Goal: Task Accomplishment & Management: Use online tool/utility

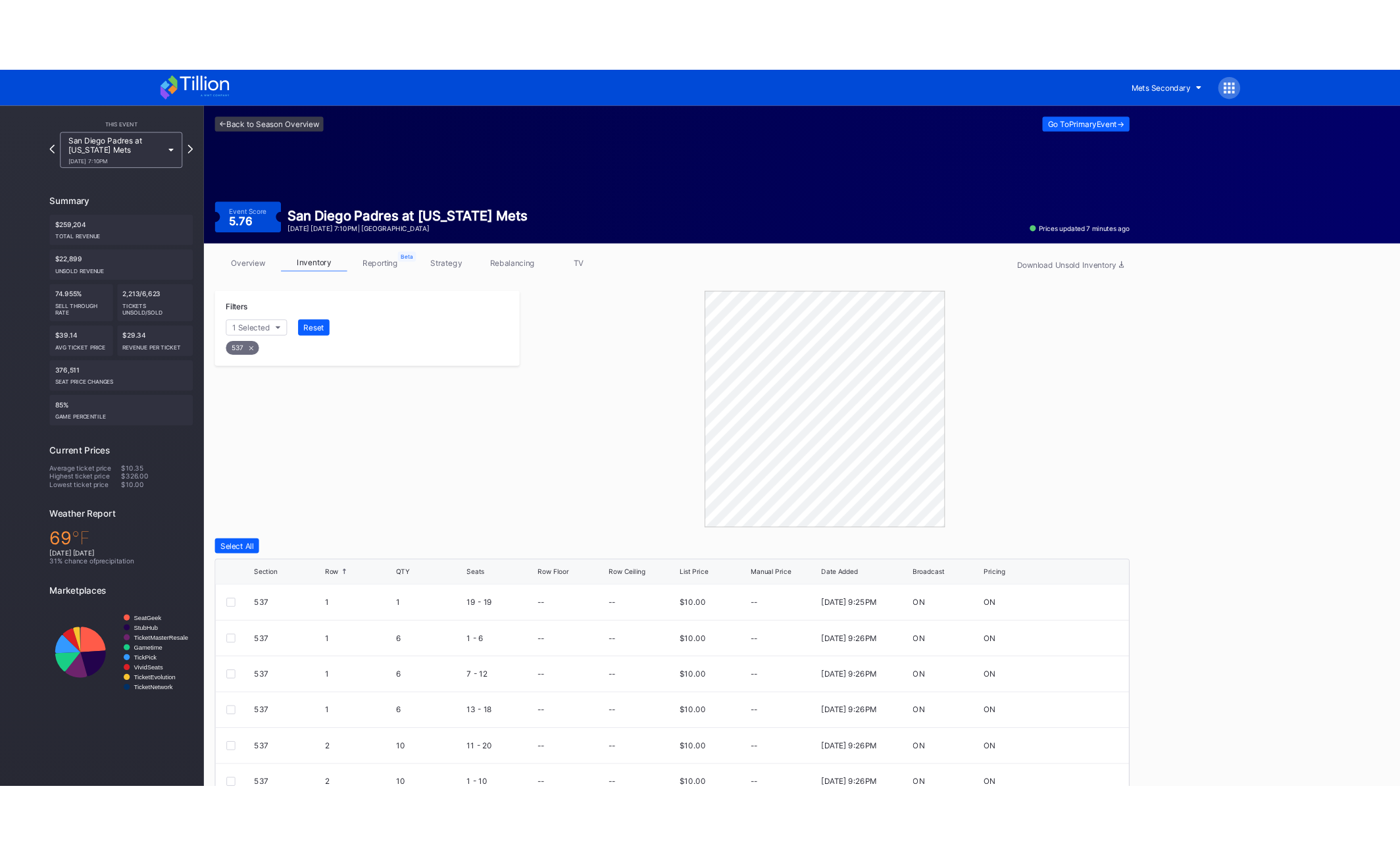
scroll to position [97, 0]
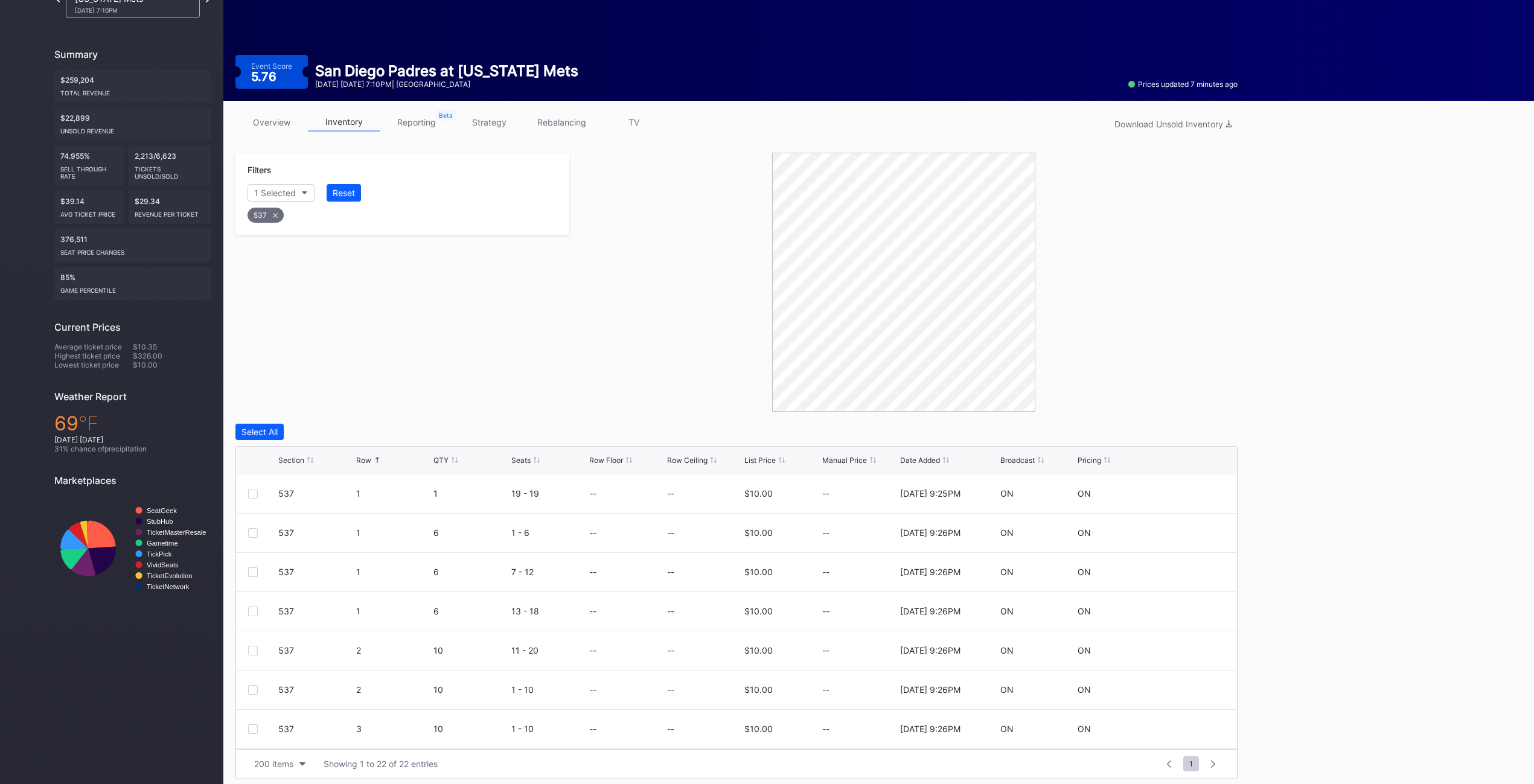
click at [3, 604] on div "This Event San Diego Padres at [US_STATE] Mets [DATE] 7:10PM Summary $259,204 T…" at bounding box center [111, 370] width 223 height 841
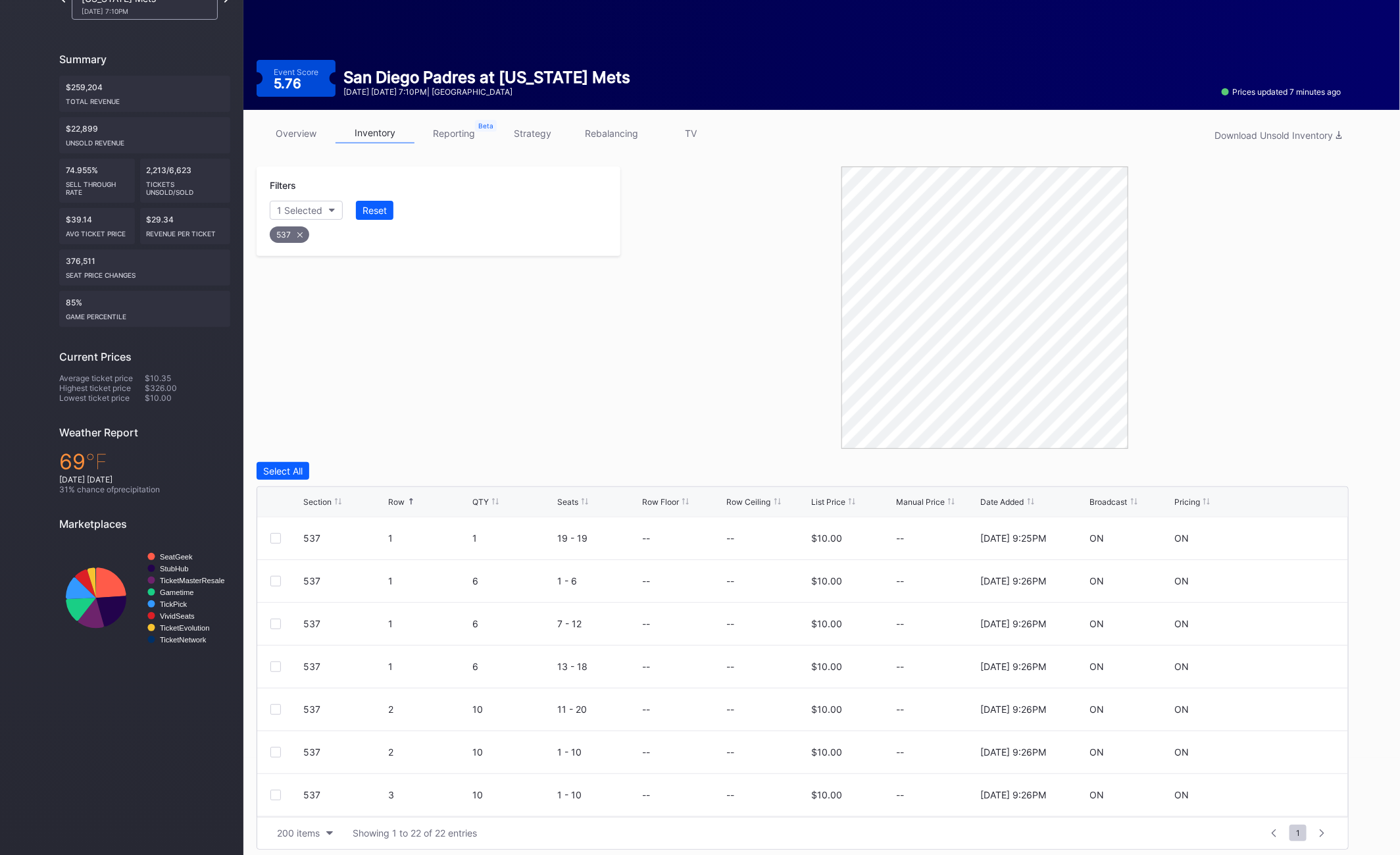
scroll to position [0, 0]
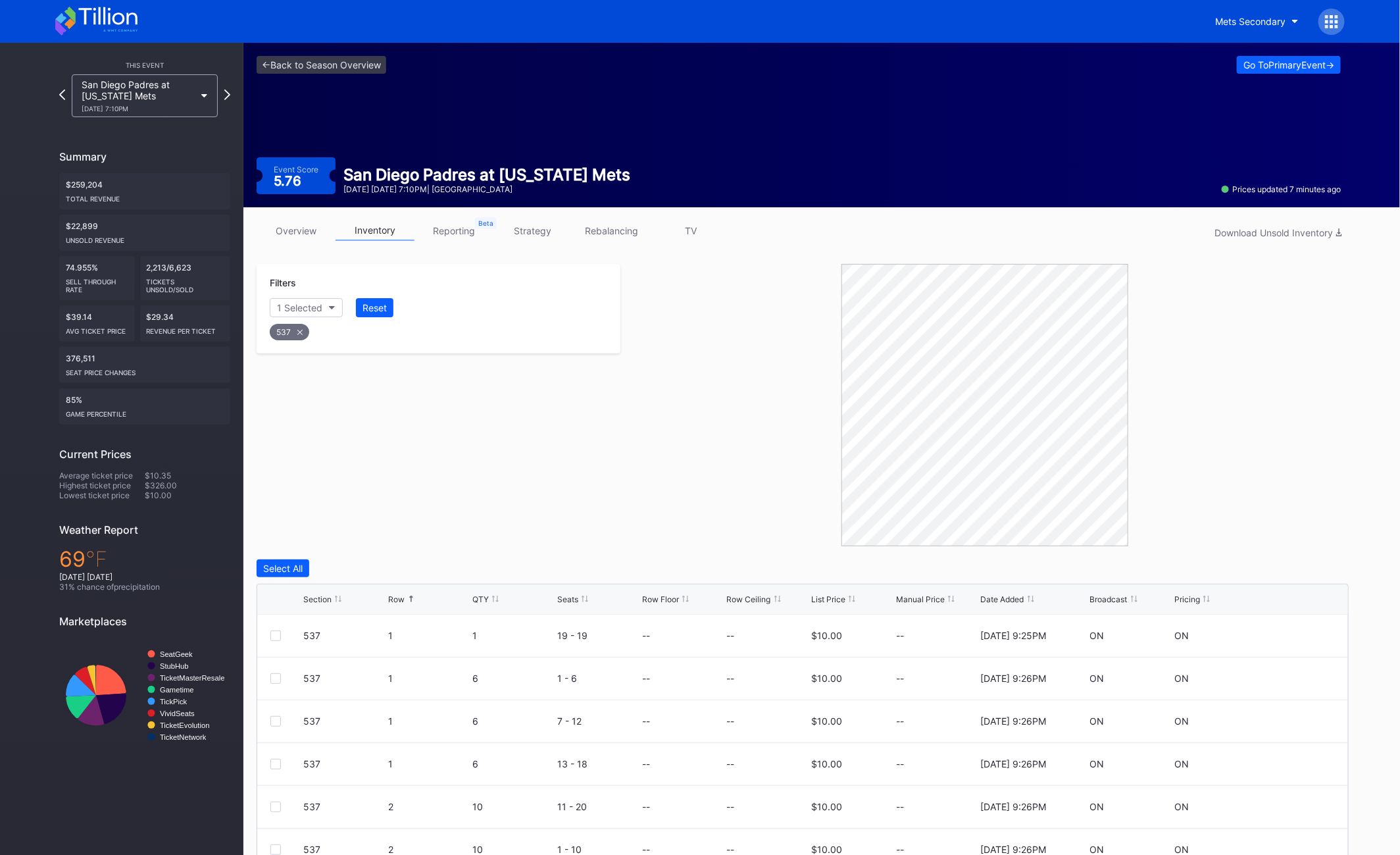
click at [98, 25] on icon at bounding box center [97, 21] width 82 height 29
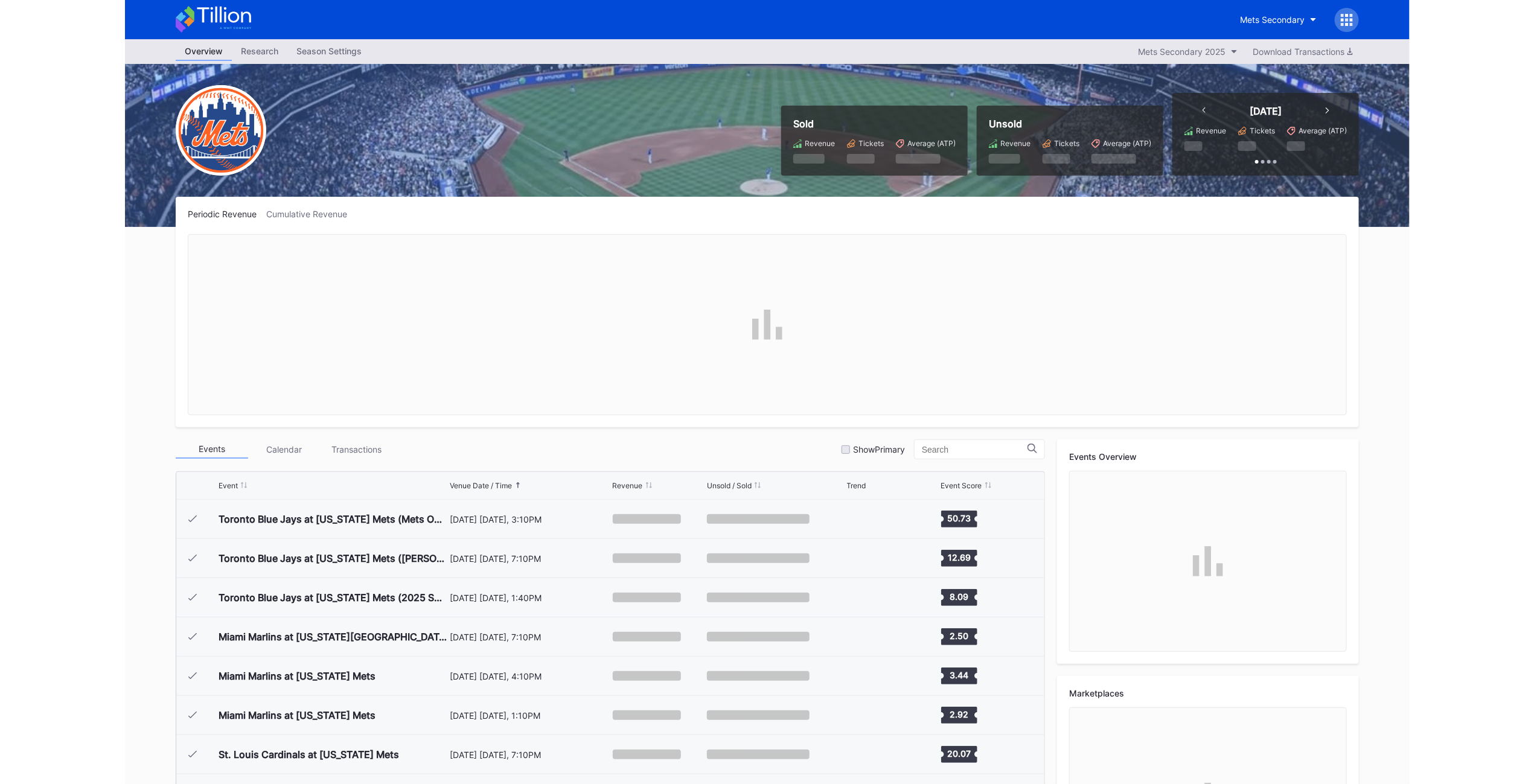
scroll to position [2902, 0]
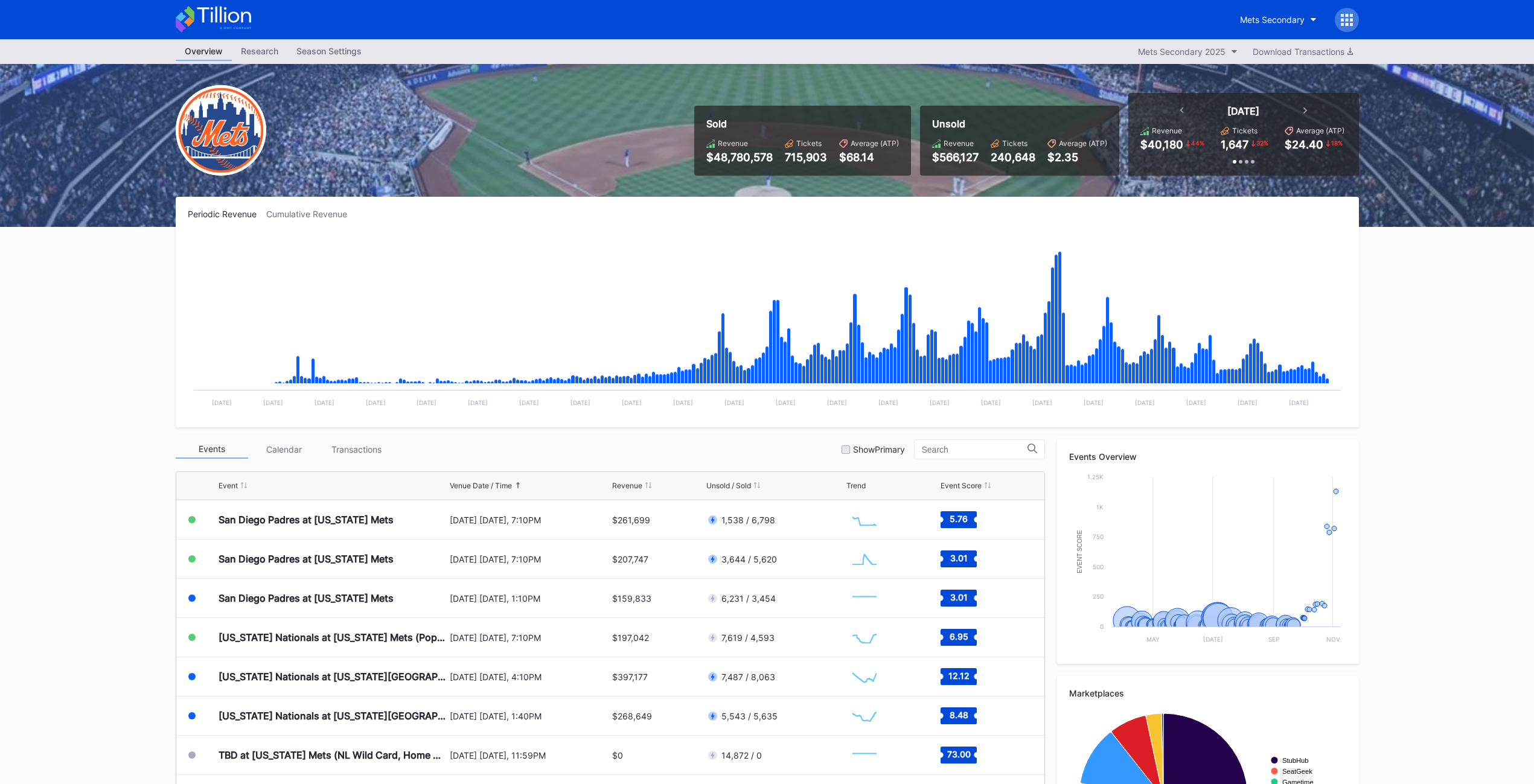
click at [1353, 11] on div at bounding box center [1347, 20] width 24 height 24
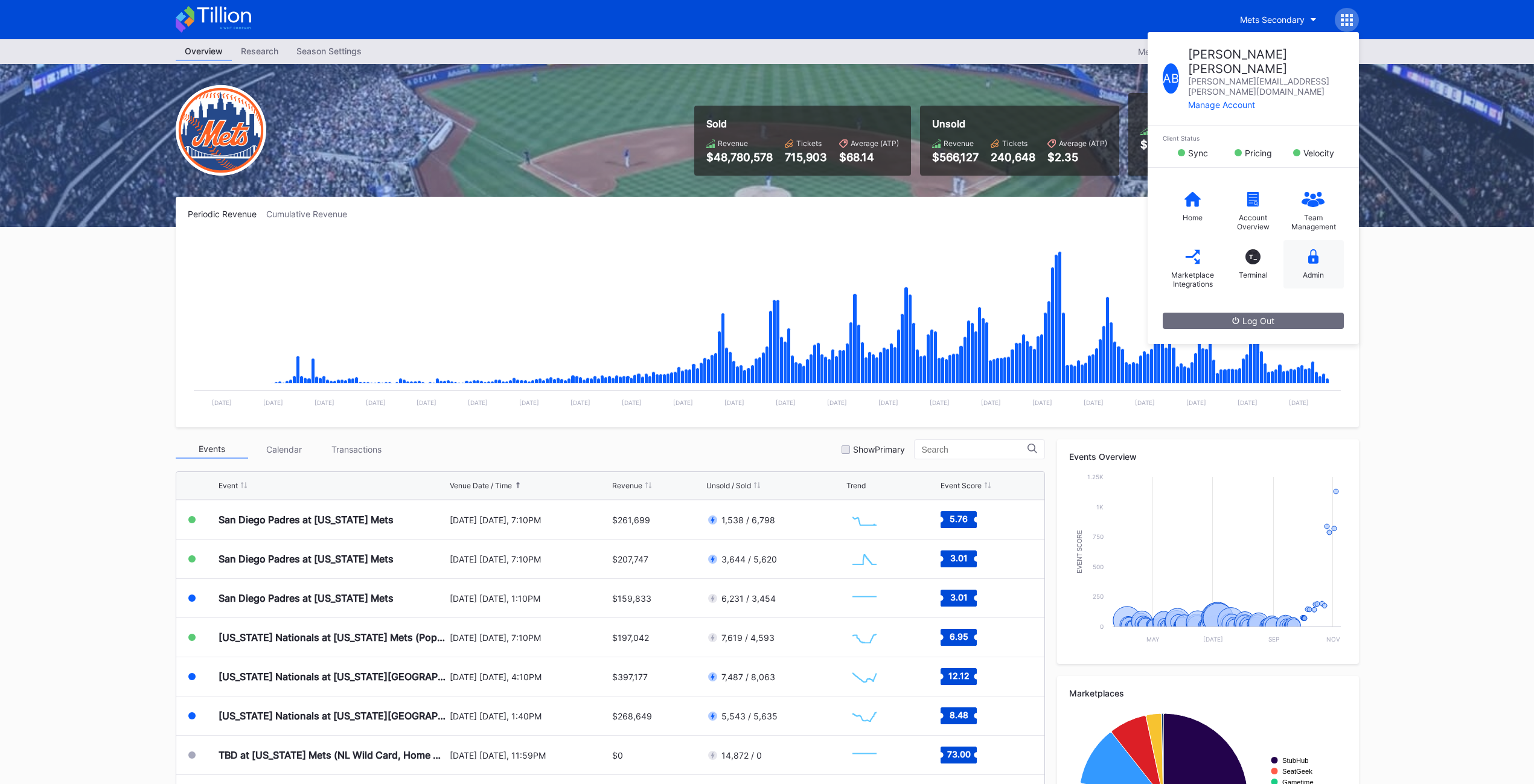
click at [1317, 271] on div "Admin" at bounding box center [1314, 275] width 21 height 9
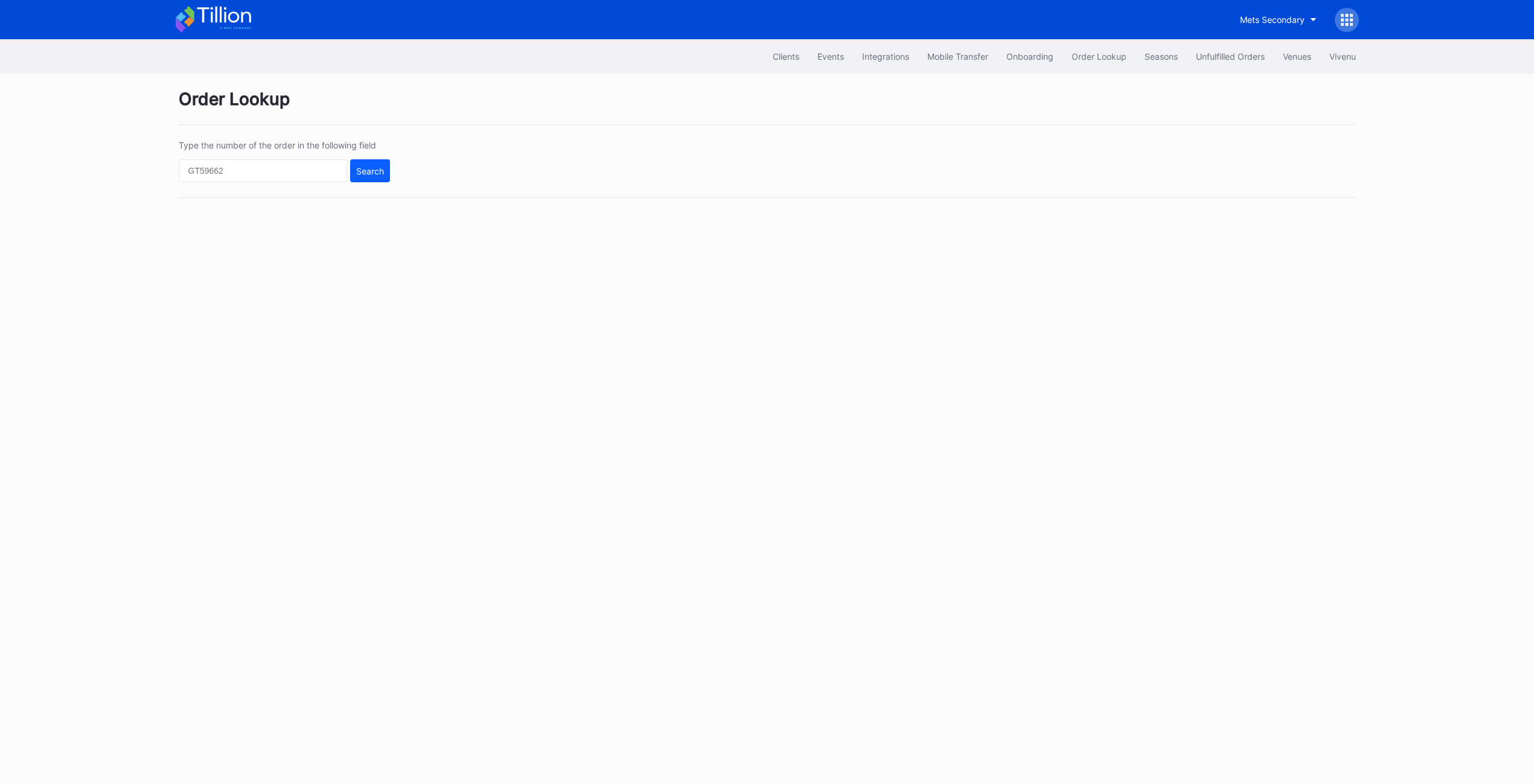
click at [1206, 69] on div "Clients Events Integrations Mobile Transfer Onboarding Order Lookup Seasons Unf…" at bounding box center [767, 56] width 1207 height 35
click at [1206, 60] on div "Unfulfilled Orders" at bounding box center [1230, 56] width 69 height 10
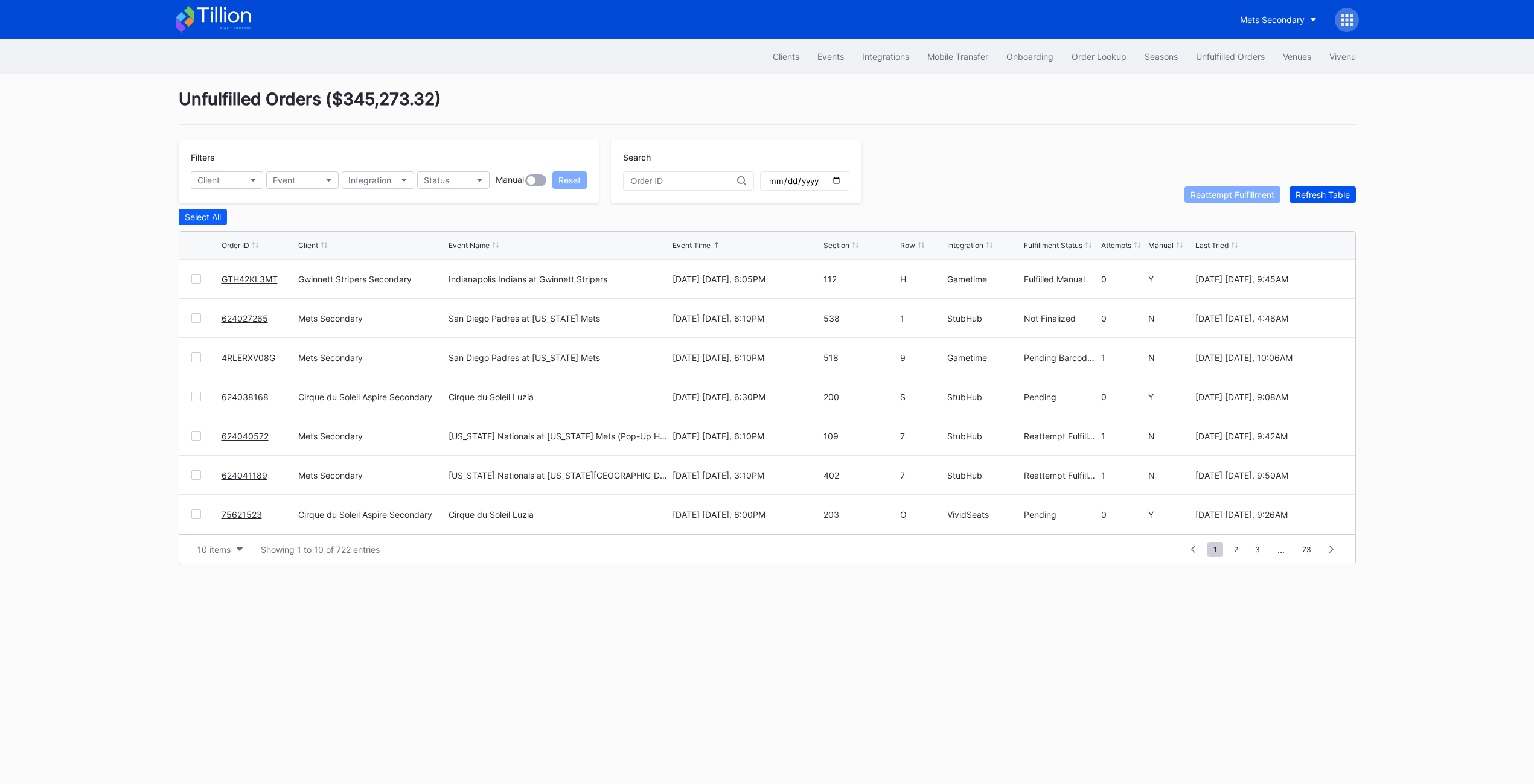
click at [1344, 191] on div "Refresh Table" at bounding box center [1322, 195] width 55 height 10
click at [198, 434] on div at bounding box center [196, 436] width 10 height 10
click at [1219, 191] on div "Reattempt Fulfillment" at bounding box center [1232, 195] width 84 height 10
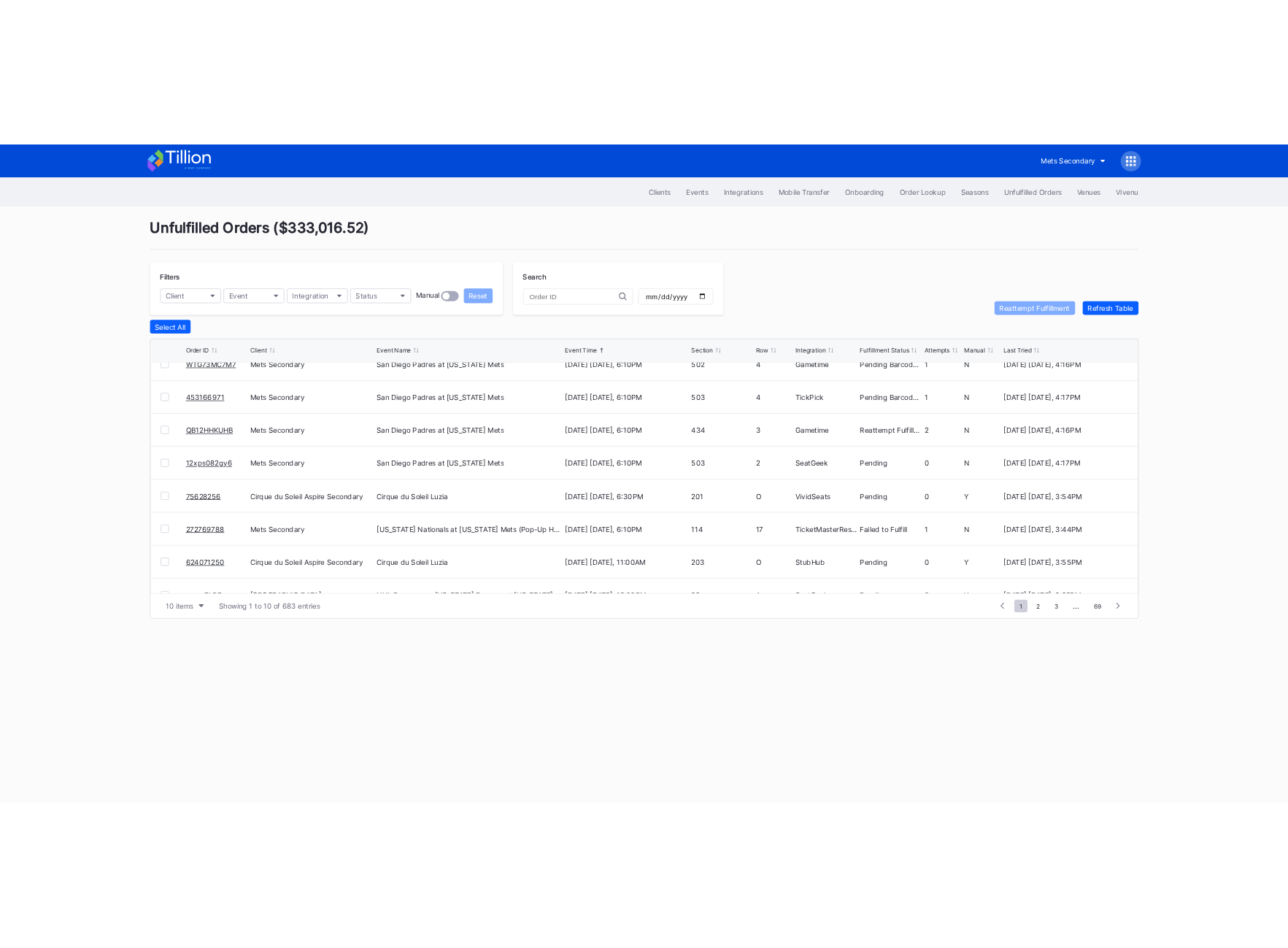
scroll to position [141, 0]
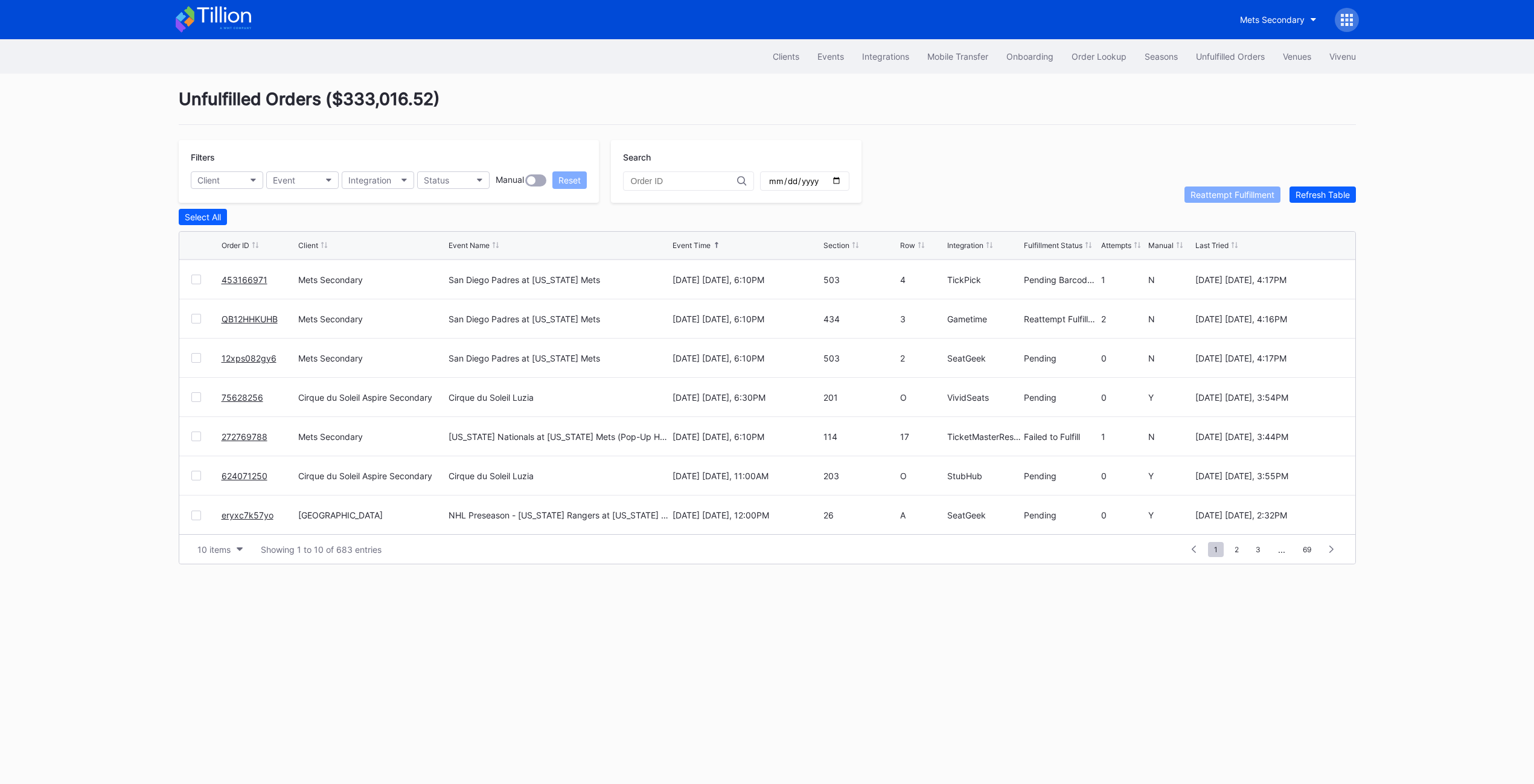
click at [197, 438] on div at bounding box center [196, 436] width 10 height 10
click at [1263, 190] on div "Reattempt Fulfillment" at bounding box center [1232, 195] width 84 height 10
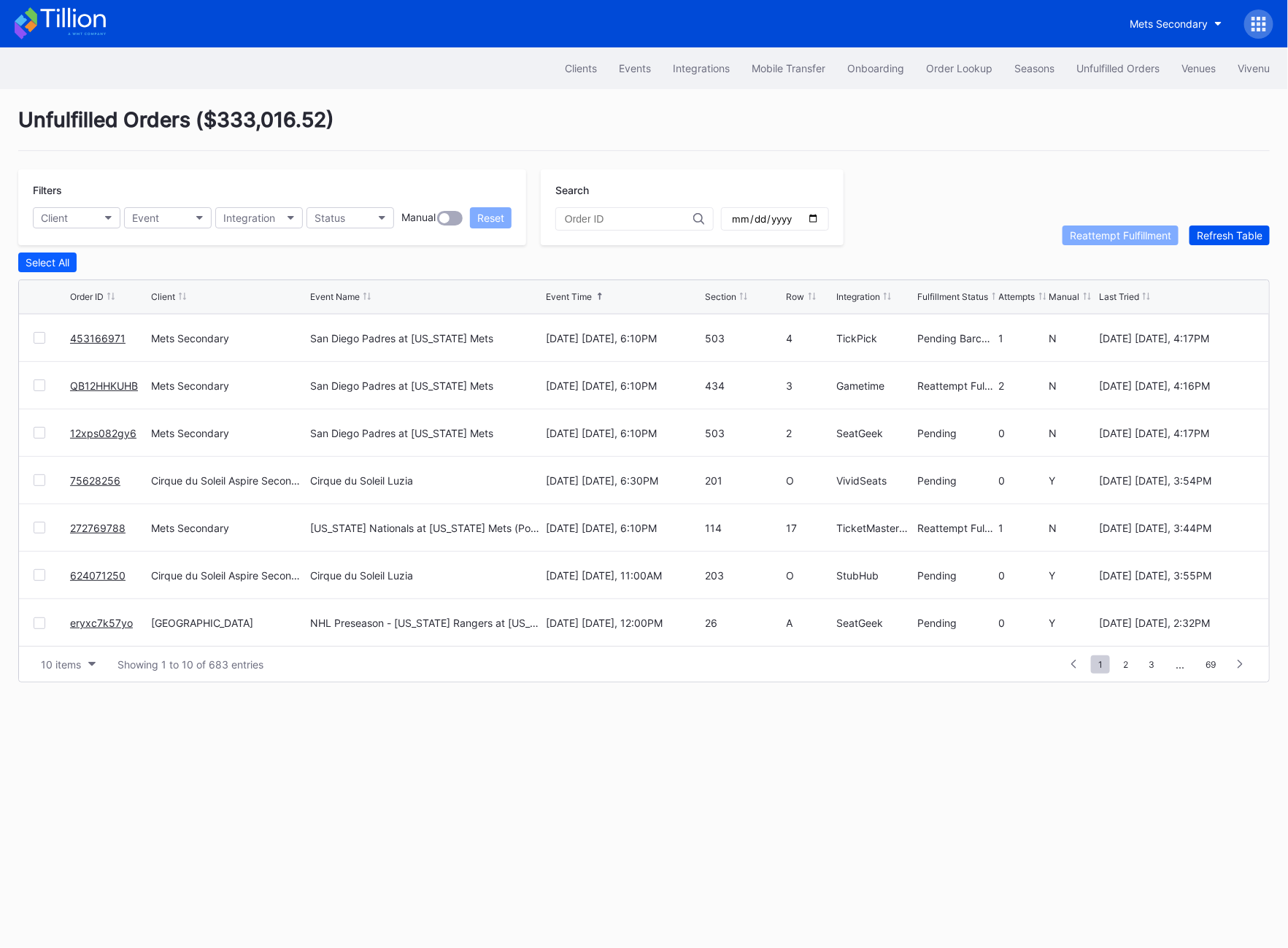
click at [1234, 236] on div "Refresh Table" at bounding box center [1229, 236] width 66 height 12
click at [36, 480] on div at bounding box center [39, 480] width 12 height 12
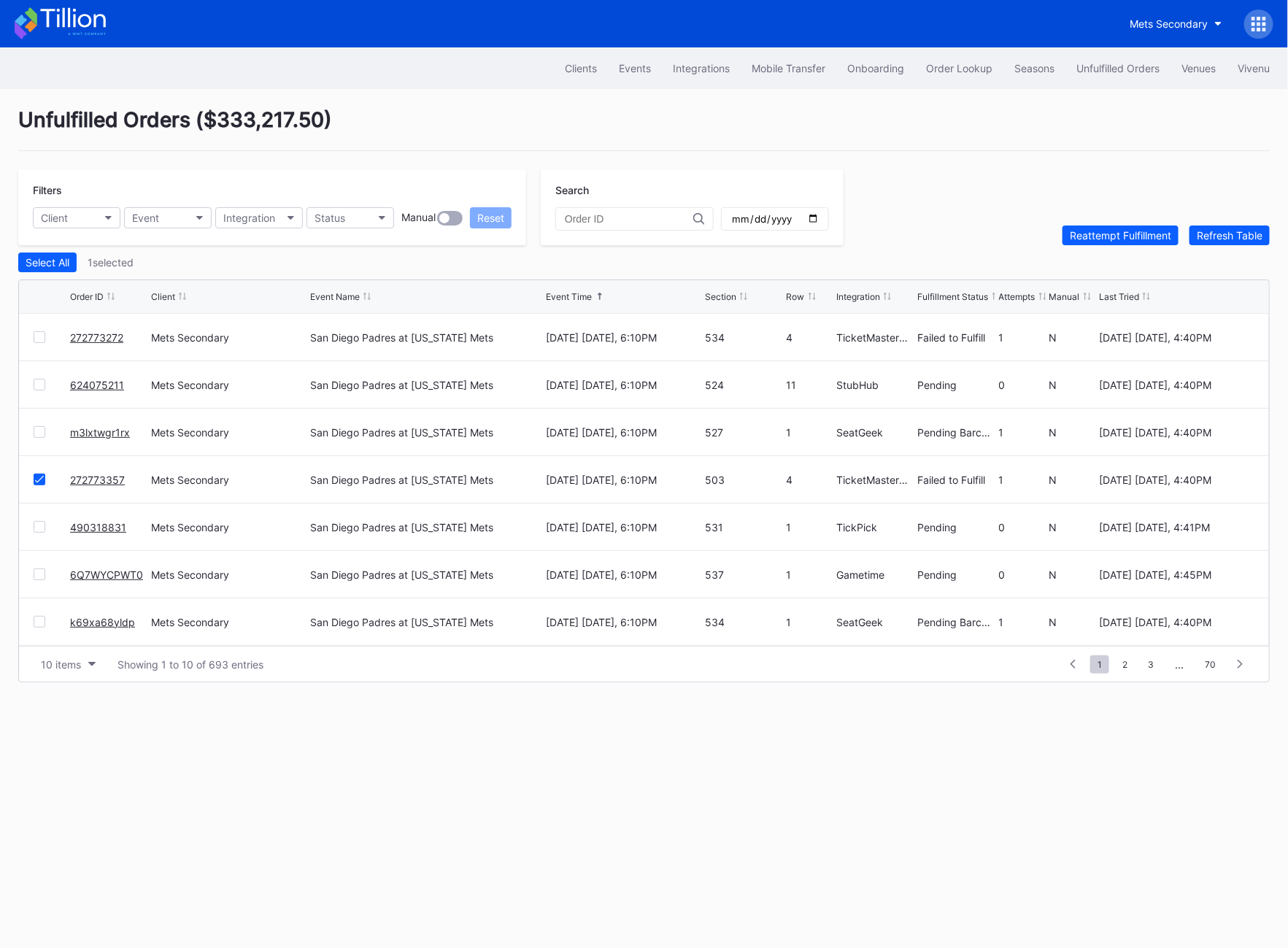
click at [35, 336] on div at bounding box center [39, 337] width 12 height 12
click at [1134, 234] on div "Reattempt Fulfillment" at bounding box center [1120, 236] width 101 height 12
click at [1230, 237] on div "Refresh Table" at bounding box center [1229, 236] width 66 height 12
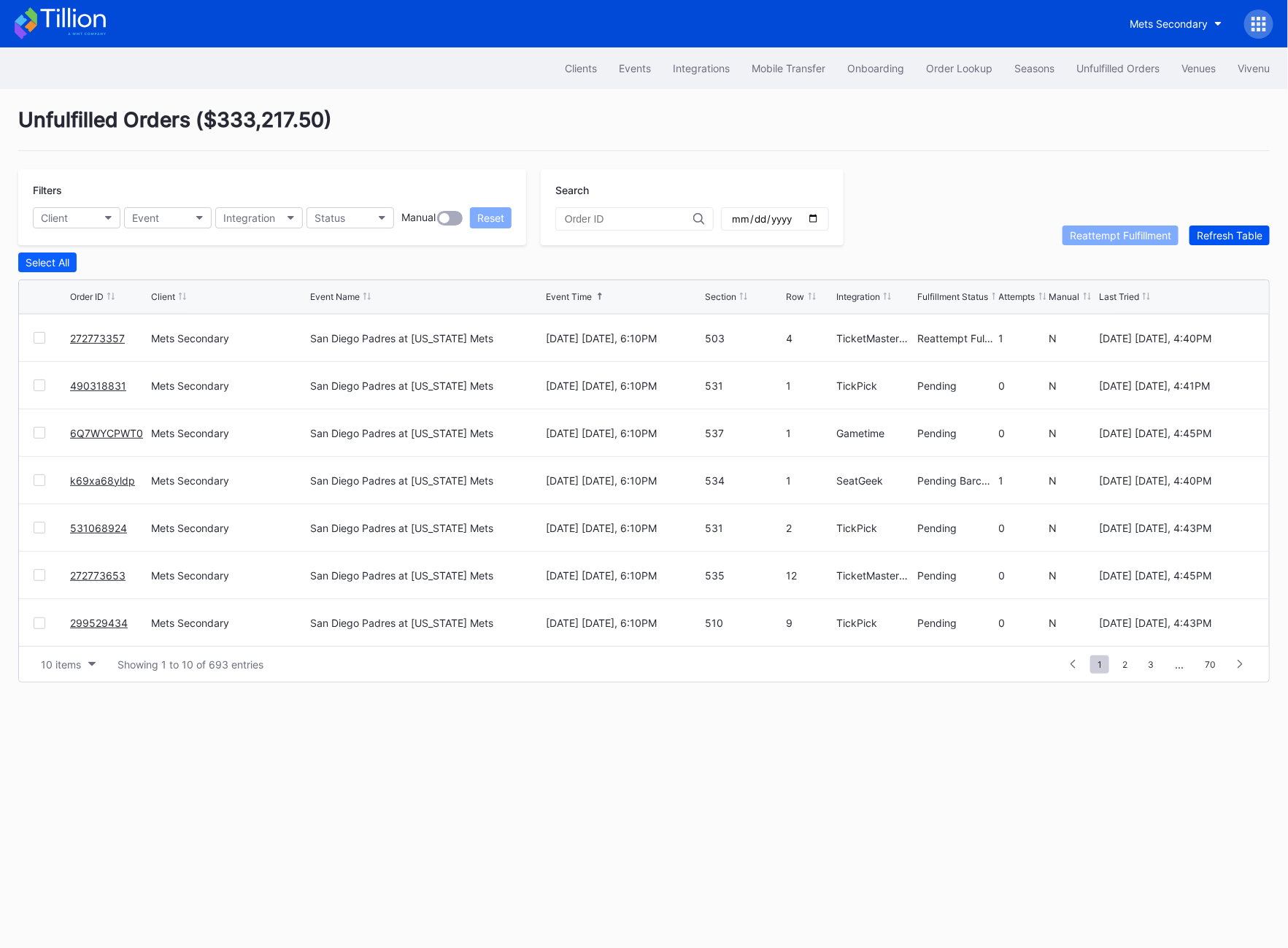
click at [1230, 237] on div "Refresh Table" at bounding box center [1229, 236] width 66 height 12
click at [1230, 236] on div "Refresh Table" at bounding box center [1229, 236] width 66 height 12
click at [1239, 230] on div "Refresh Table" at bounding box center [1229, 236] width 66 height 12
click at [37, 476] on div at bounding box center [39, 480] width 12 height 12
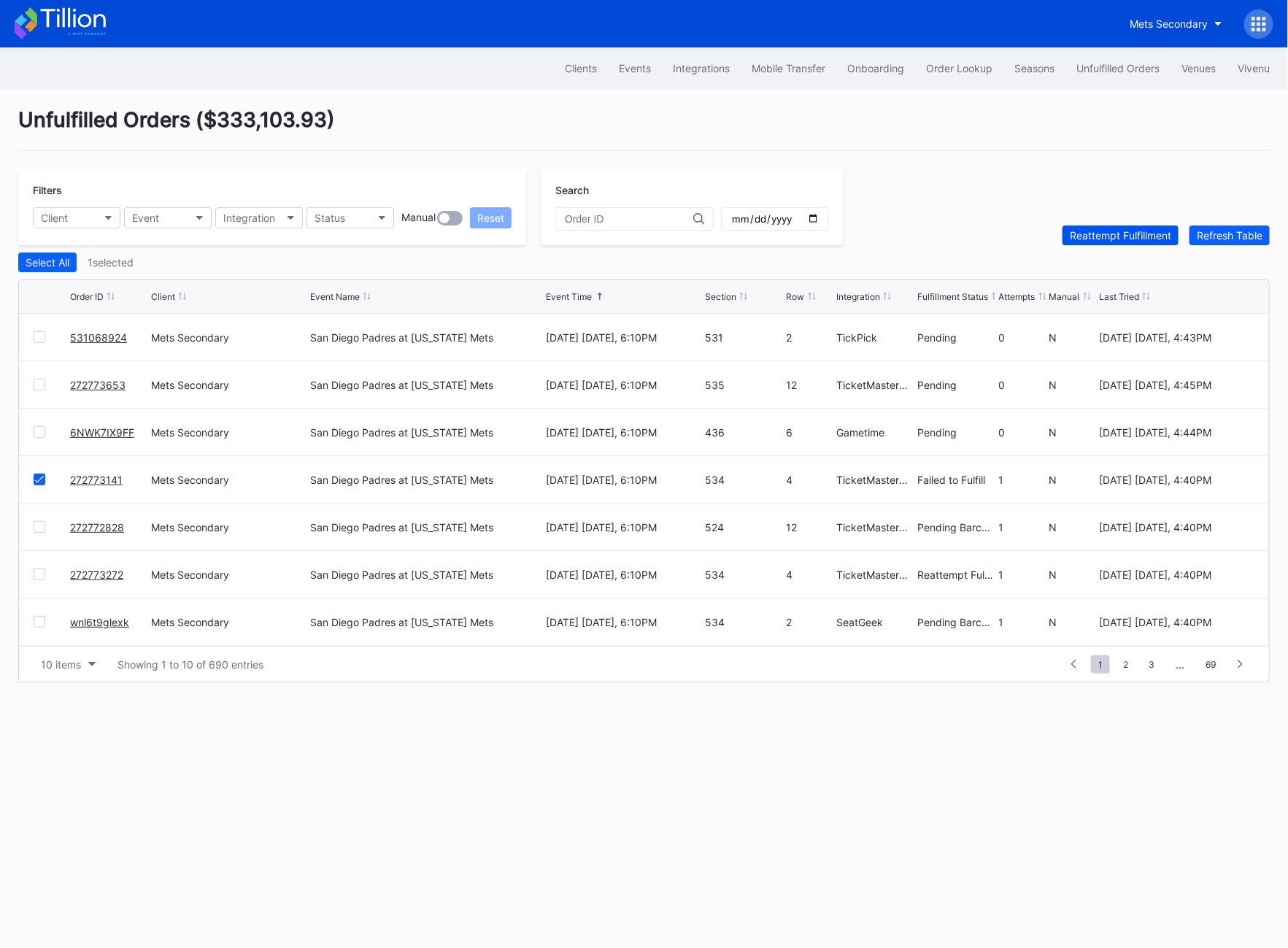
click at [1148, 236] on div "Reattempt Fulfillment" at bounding box center [1120, 236] width 101 height 12
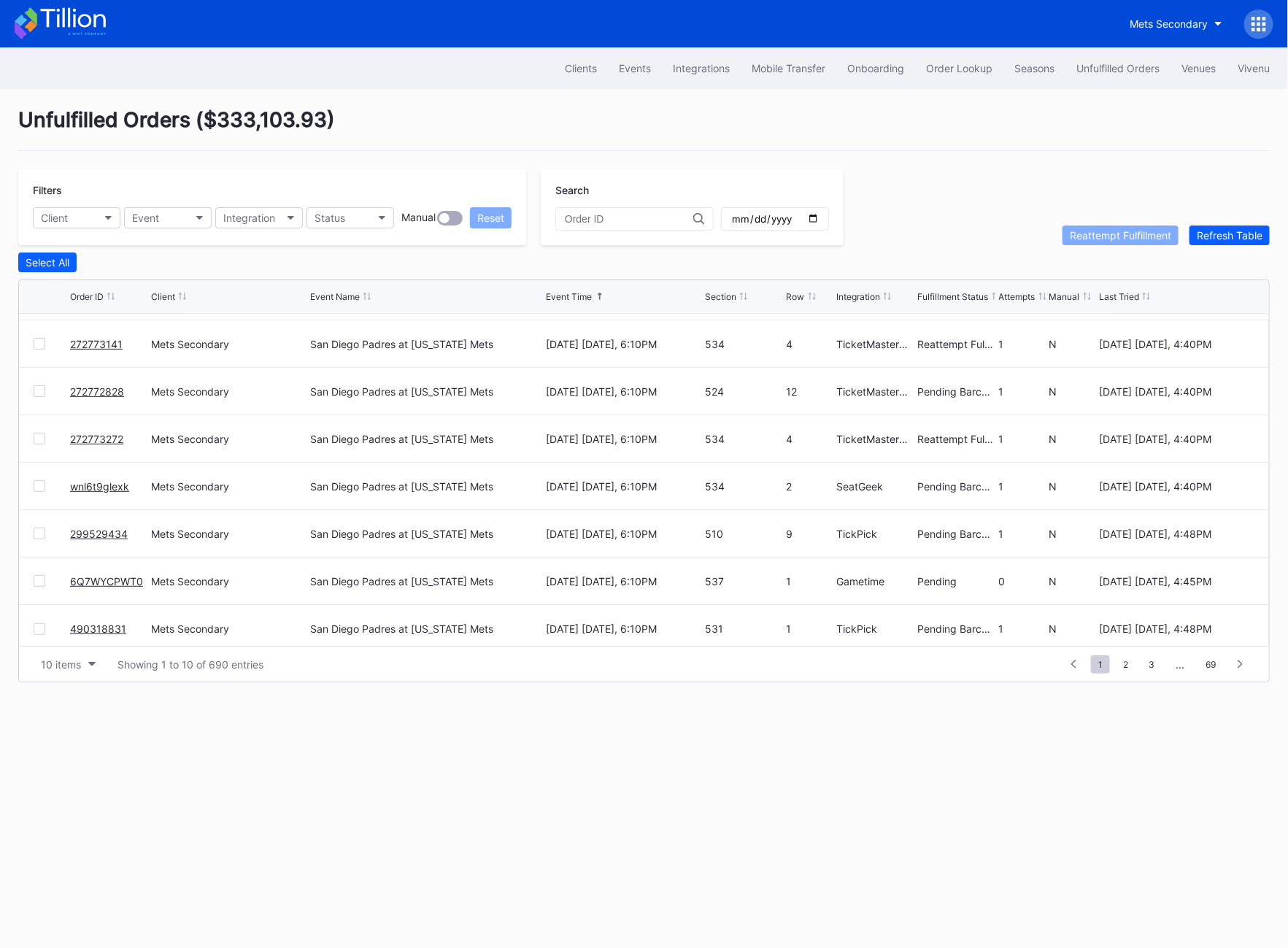
scroll to position [141, 0]
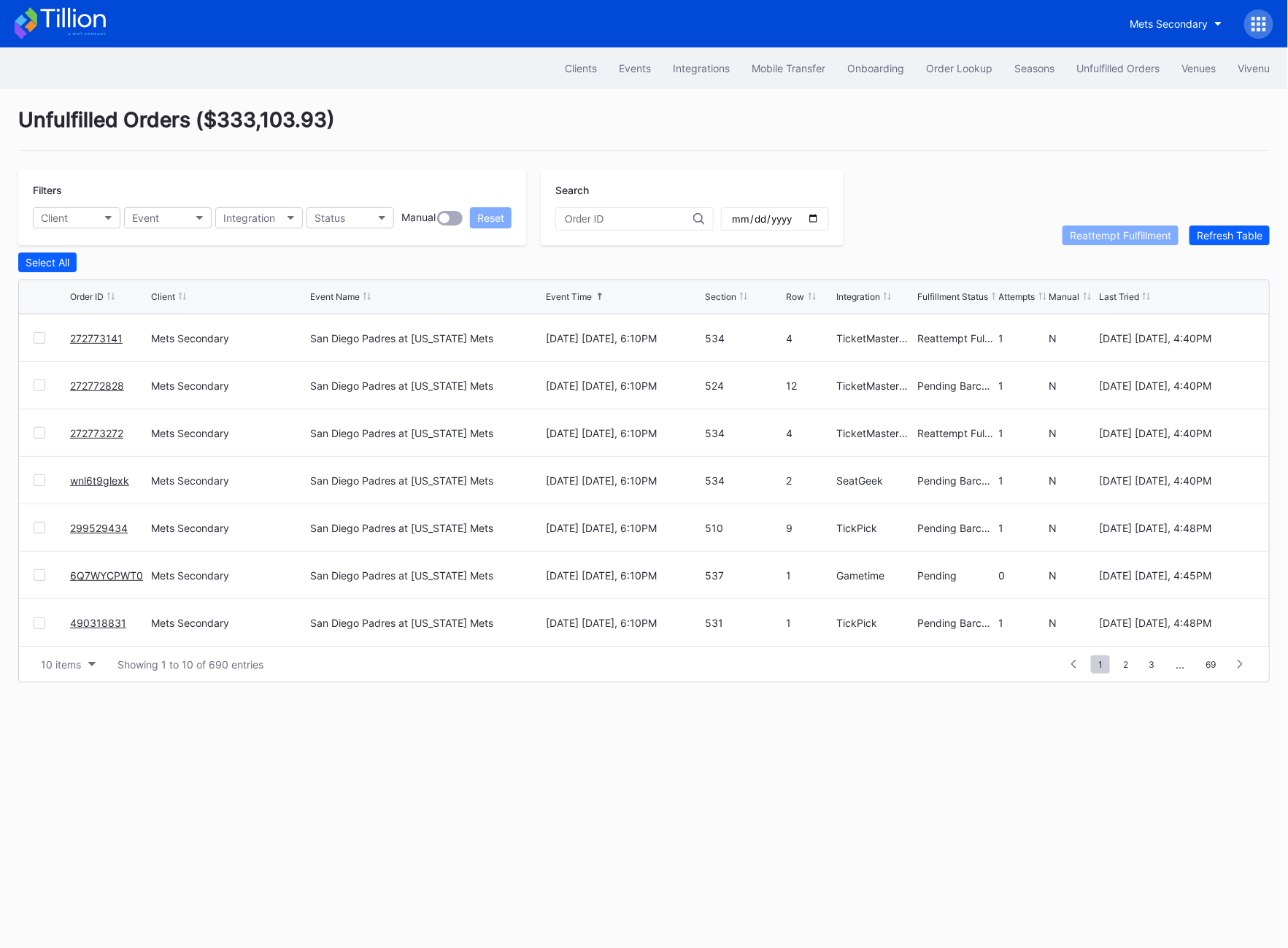
click at [1219, 221] on div "Filters Client Event Integration Status Manual Reset Search Reattempt Fulfillme…" at bounding box center [643, 207] width 1251 height 76
click at [1219, 230] on div "Refresh Table" at bounding box center [1229, 236] width 66 height 12
click at [1109, 75] on button "Unfulfilled Orders" at bounding box center [1118, 69] width 105 height 27
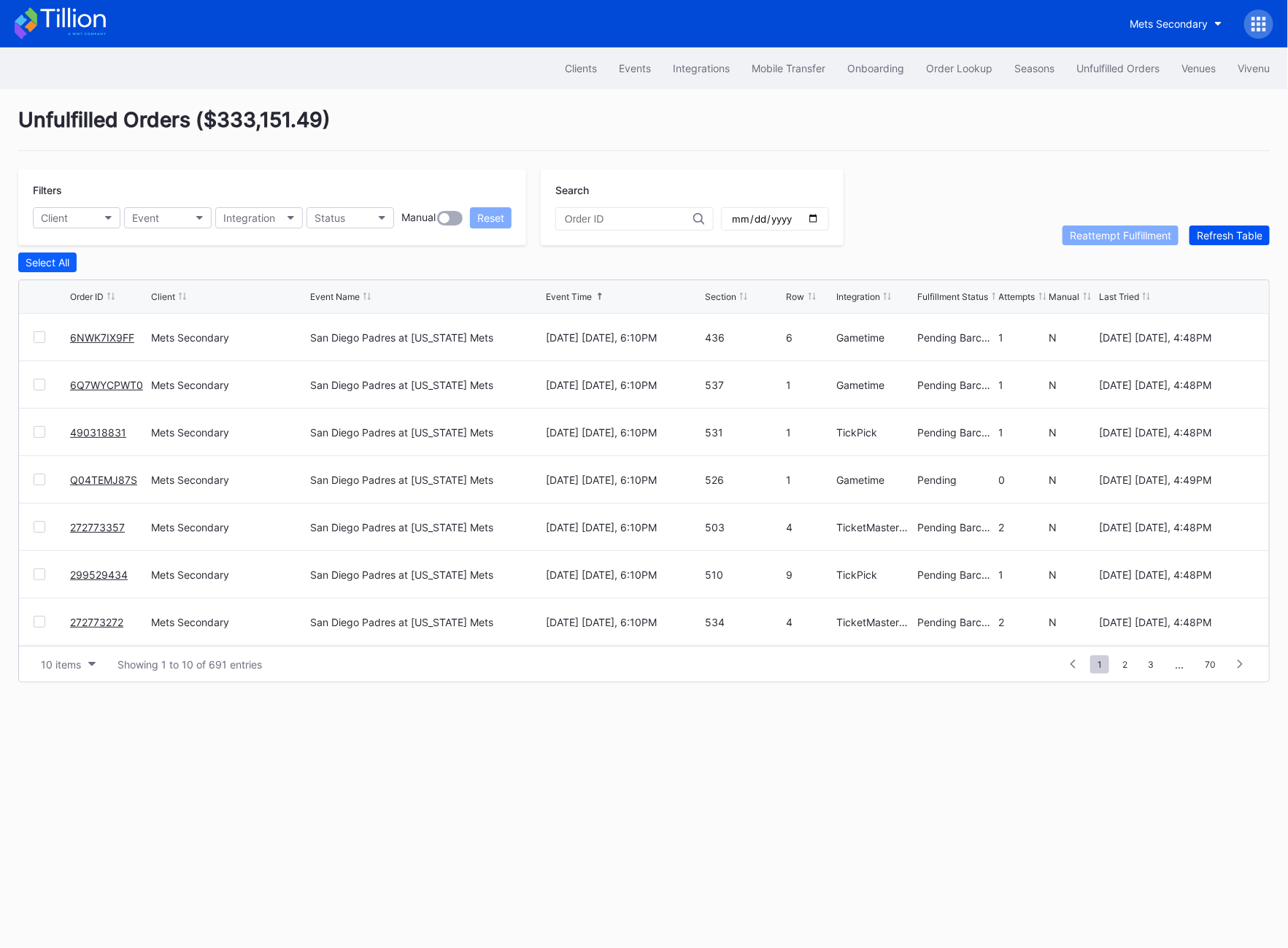
click at [1229, 232] on div "Refresh Table" at bounding box center [1229, 236] width 66 height 12
click at [31, 617] on div "272773653 Mets Secondary San Diego Padres at New York Mets September 16 Tuesday…" at bounding box center [643, 622] width 1249 height 47
click at [36, 619] on div at bounding box center [39, 622] width 12 height 12
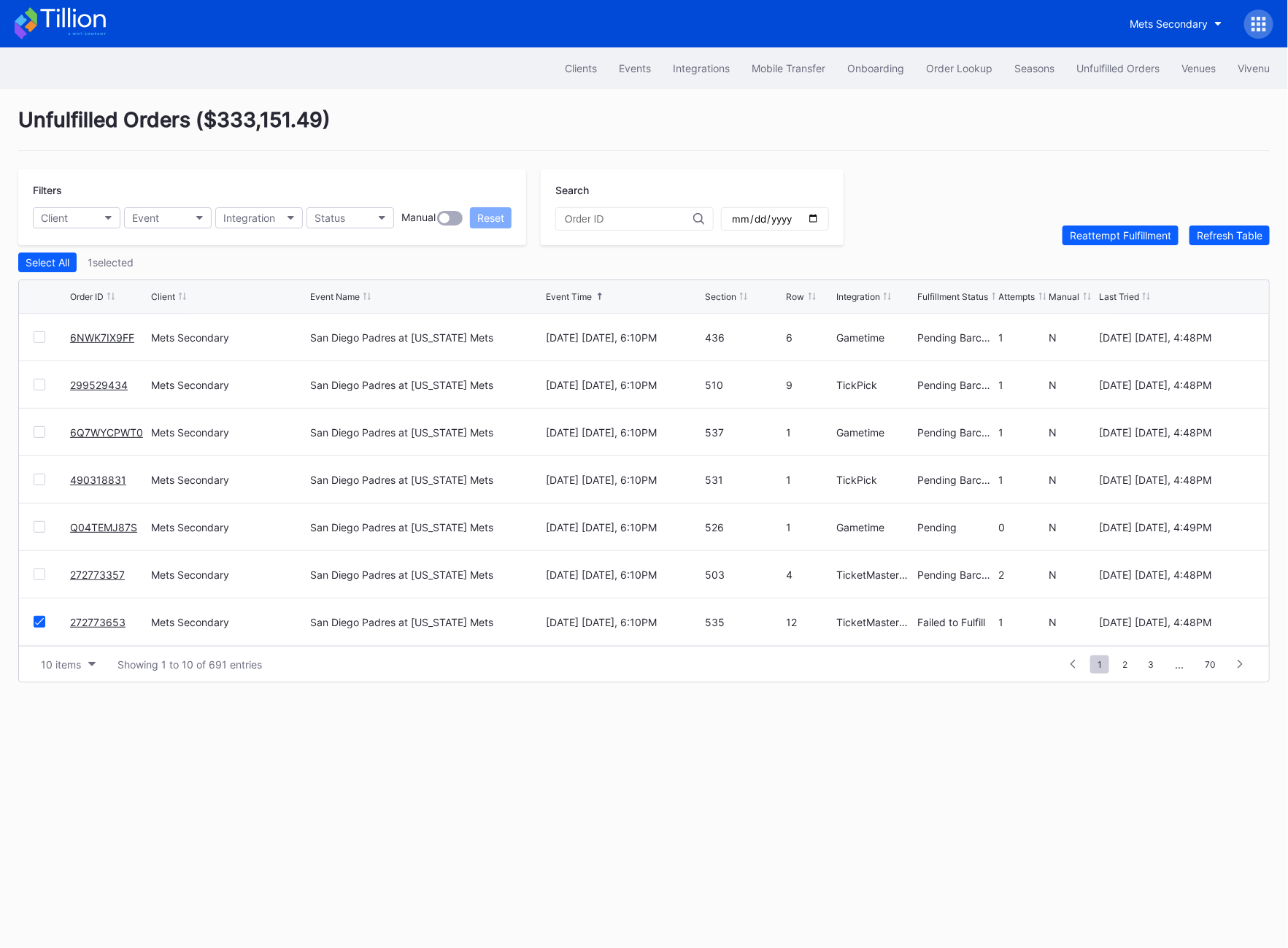
click at [1122, 246] on div "Unfulfilled Orders ( $333,151.49 ) Filters Client Event Integration Status Manu…" at bounding box center [644, 395] width 1288 height 611
click at [1122, 231] on div "Reattempt Fulfillment" at bounding box center [1120, 236] width 101 height 12
click at [1240, 230] on div "Refresh Table" at bounding box center [1229, 236] width 66 height 12
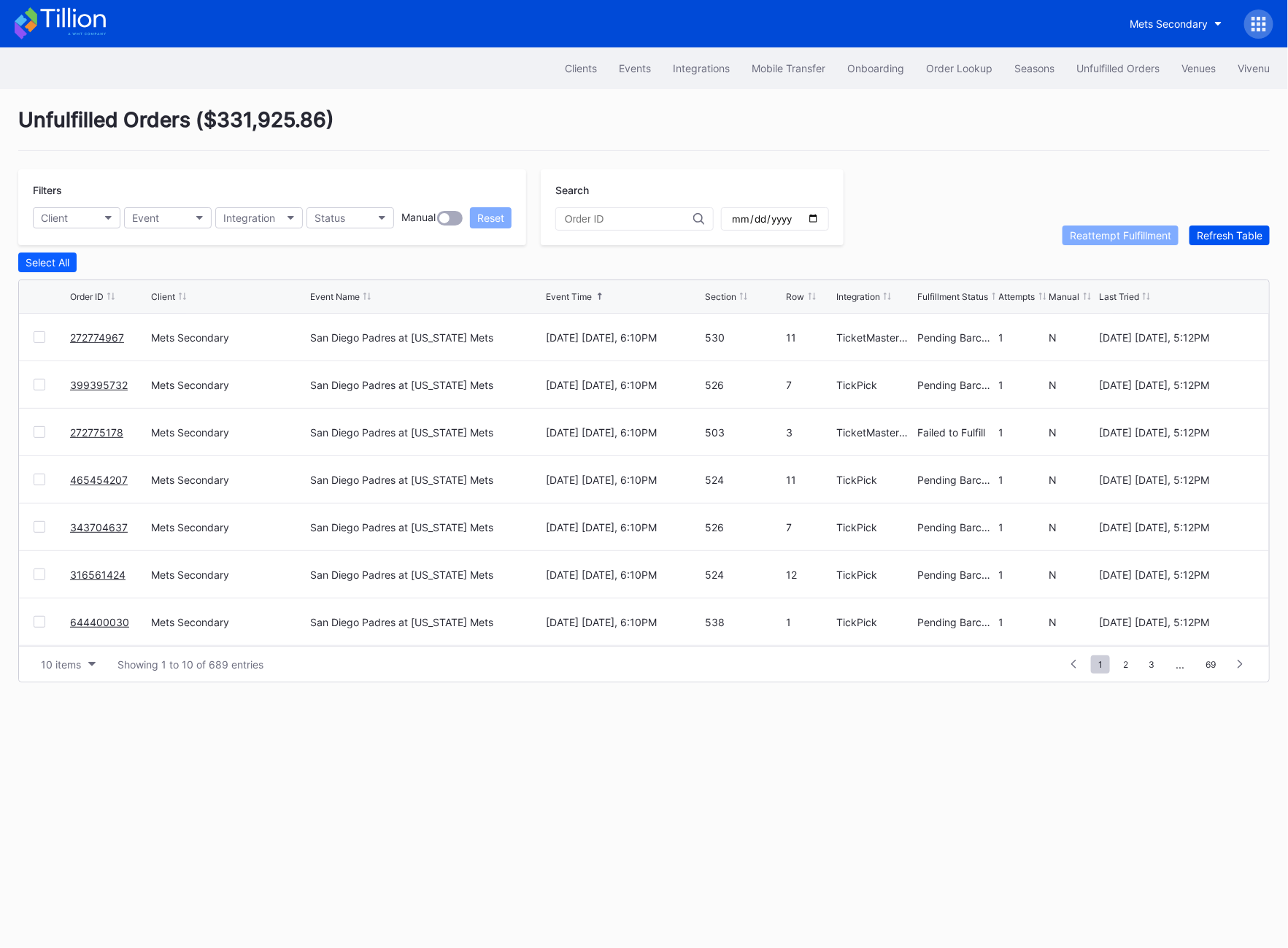
click at [1240, 230] on div "Refresh Table" at bounding box center [1229, 236] width 66 height 12
click at [37, 337] on div at bounding box center [39, 337] width 12 height 12
click at [39, 432] on div at bounding box center [39, 432] width 12 height 12
click at [33, 575] on div at bounding box center [39, 575] width 12 height 12
click at [1120, 233] on div "Reattempt Fulfillment" at bounding box center [1120, 236] width 101 height 12
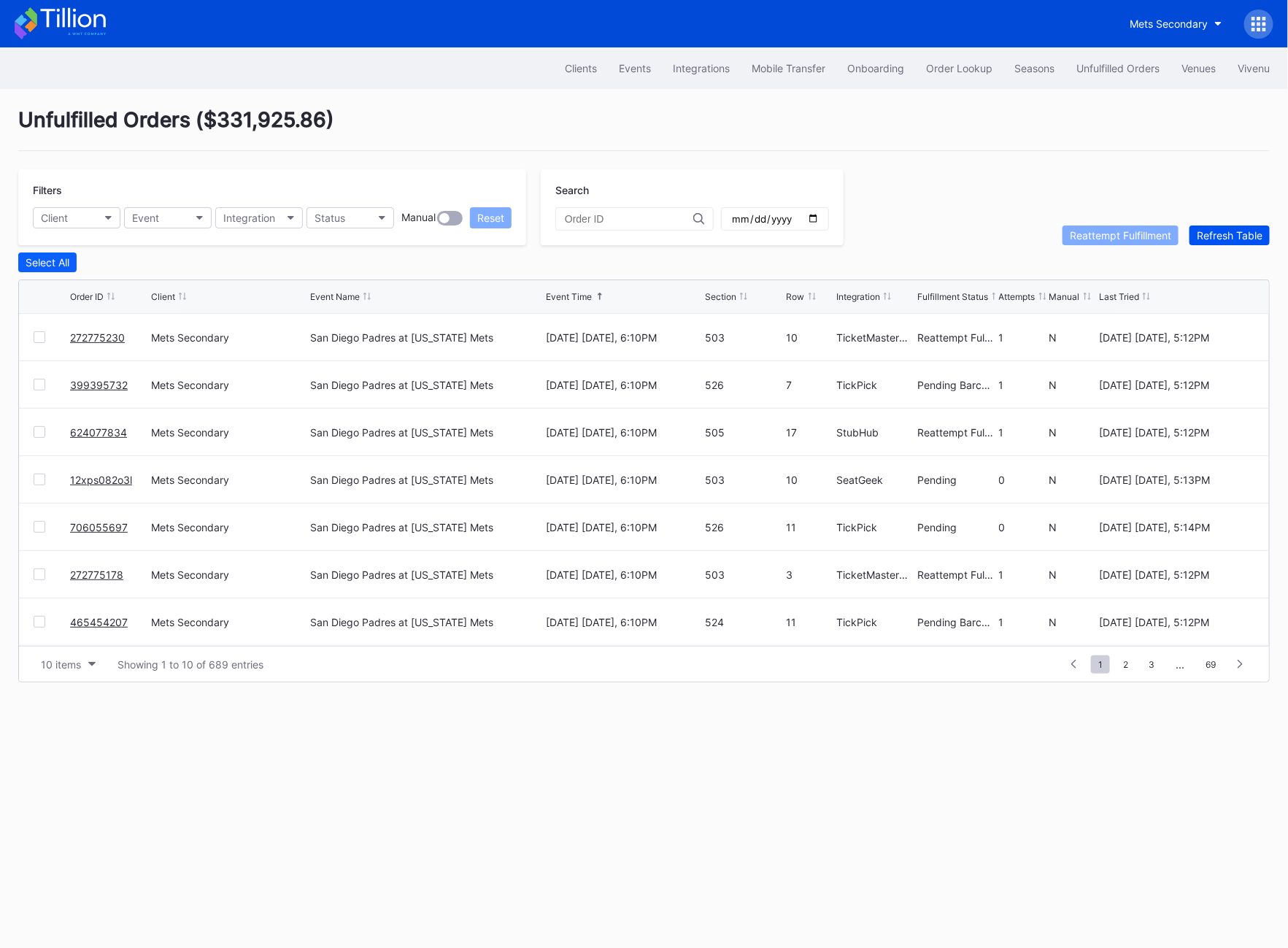
click at [1232, 236] on div "Refresh Table" at bounding box center [1229, 236] width 66 height 12
click at [1223, 243] on button "Refresh Table" at bounding box center [1230, 235] width 80 height 20
click at [1223, 236] on div "Refresh Table" at bounding box center [1229, 236] width 66 height 12
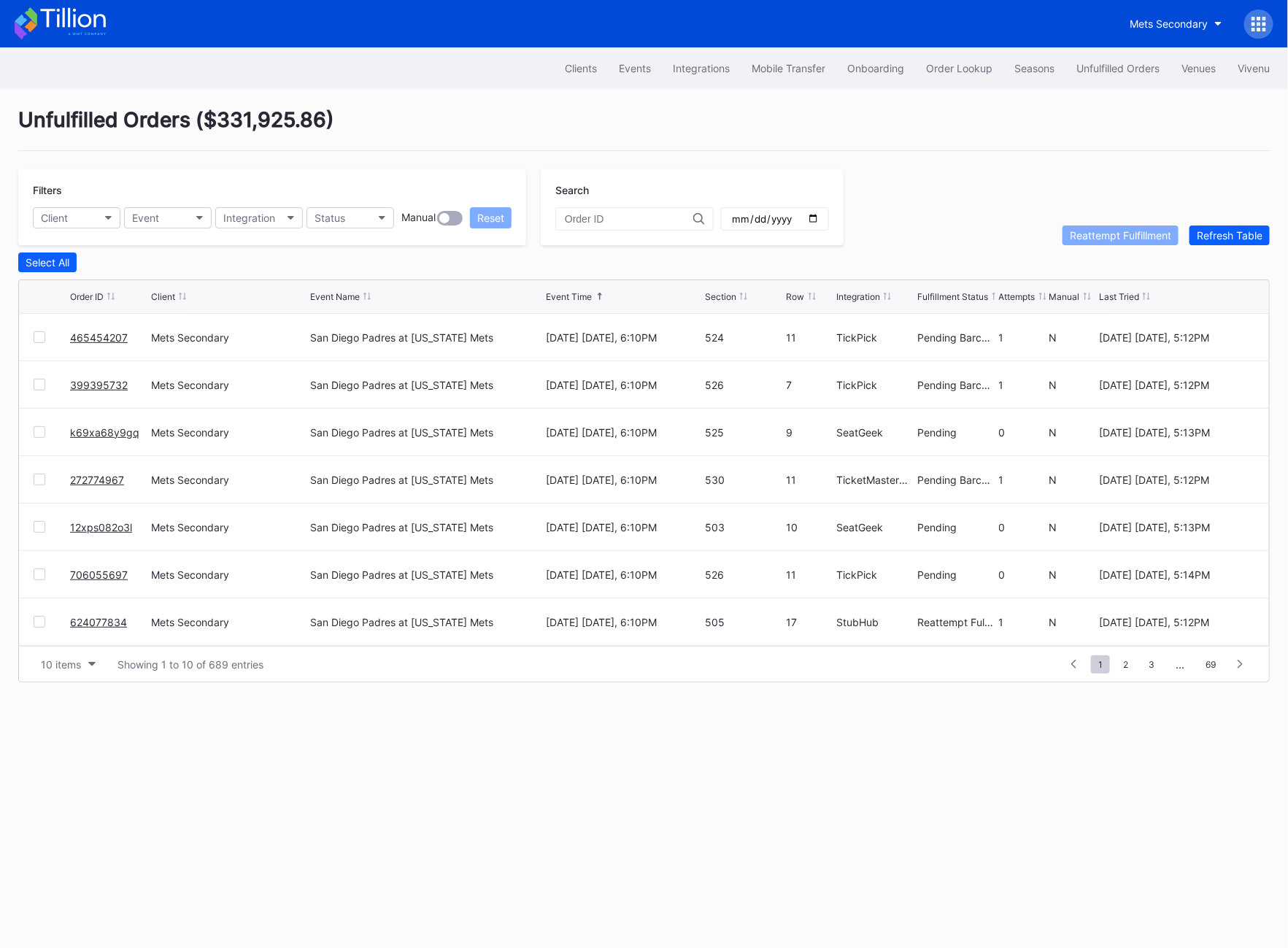
click at [1234, 259] on div "Select All" at bounding box center [643, 262] width 1251 height 20
click at [1222, 247] on div "Unfulfilled Orders ( $331,925.86 ) Filters Client Event Integration Status Manu…" at bounding box center [644, 395] width 1288 height 611
click at [1217, 239] on div "Refresh Table" at bounding box center [1229, 236] width 66 height 12
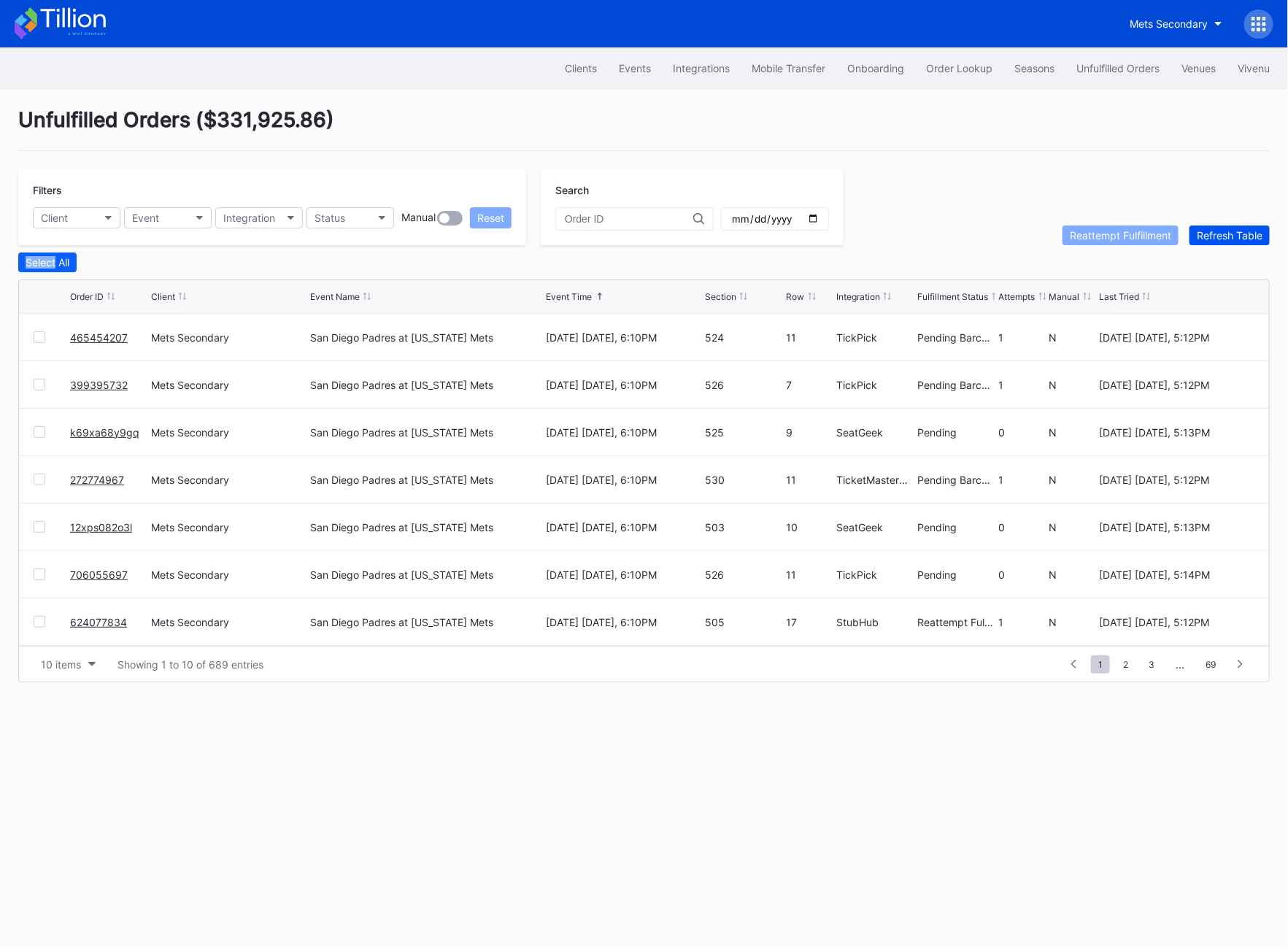
click at [1217, 239] on div "Refresh Table" at bounding box center [1229, 236] width 66 height 12
click at [36, 387] on div at bounding box center [39, 385] width 12 height 12
click at [1103, 233] on div "Reattempt Fulfillment" at bounding box center [1120, 236] width 101 height 12
